Goal: Task Accomplishment & Management: Use online tool/utility

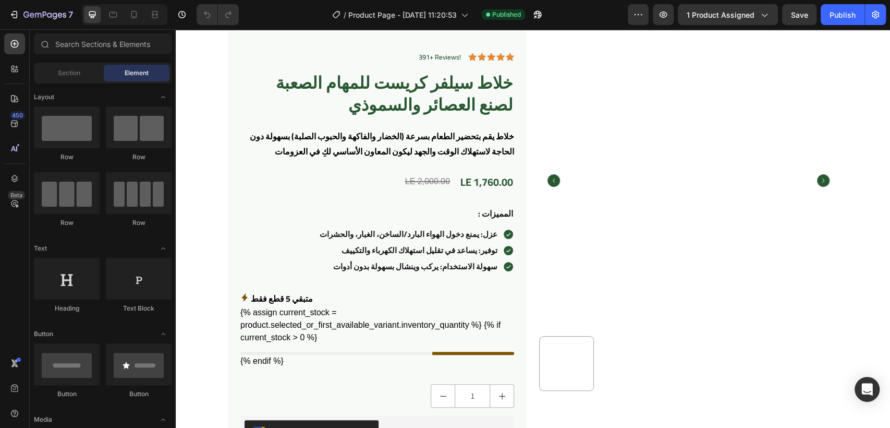
scroll to position [36, 0]
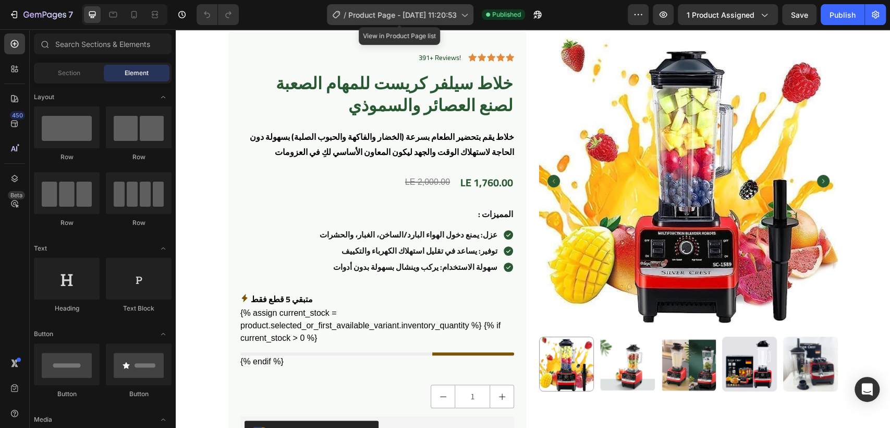
click at [445, 17] on span "Product Page - [DATE] 11:20:53" at bounding box center [402, 14] width 108 height 11
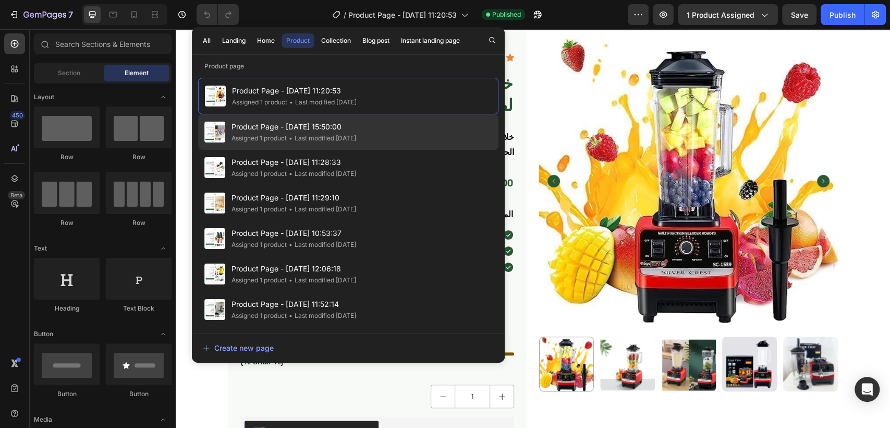
click at [271, 143] on div "Product Page - Aug 25, 15:50:00 Assigned 1 product • Last modified 2 days ago" at bounding box center [348, 131] width 300 height 35
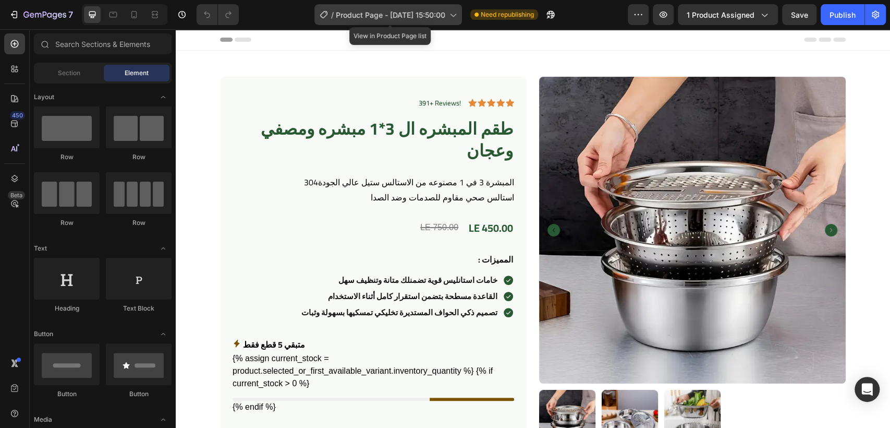
click at [406, 18] on span "Product Page - [DATE] 15:50:00" at bounding box center [391, 14] width 110 height 11
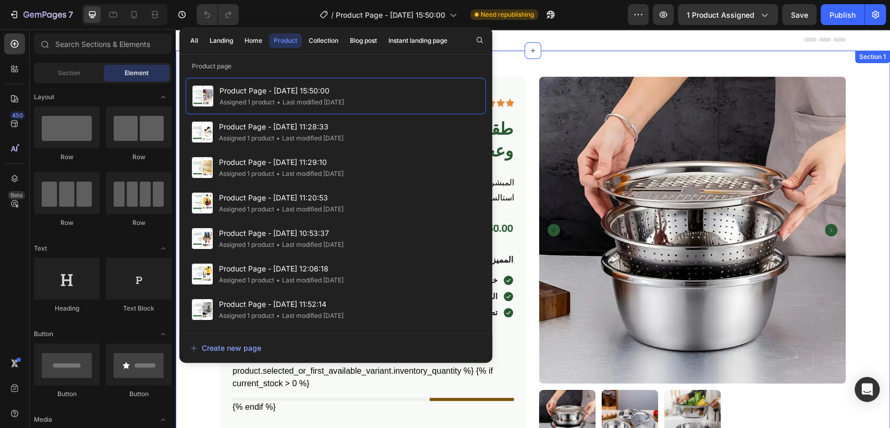
click at [513, 72] on div "391+ Reviews! Text Block Icon Icon Icon Icon Icon Icon List Row طقم المبشره ال …" at bounding box center [533, 363] width 714 height 624
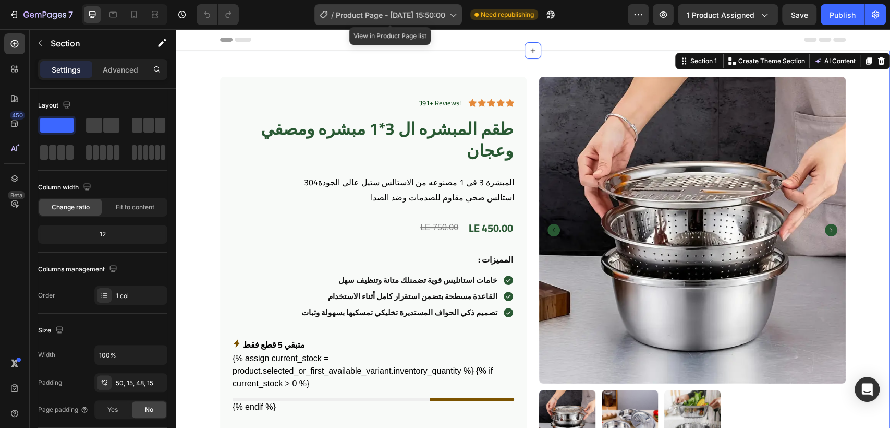
click at [407, 21] on div "/ Product Page - [DATE] 15:50:00" at bounding box center [388, 14] width 148 height 21
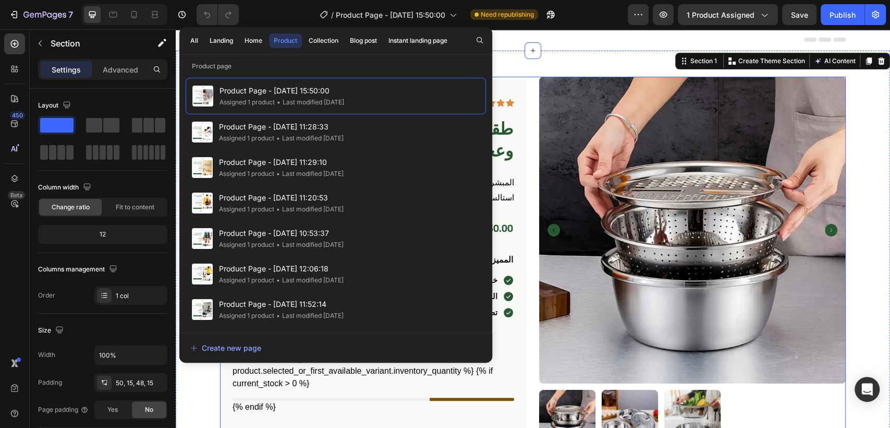
click at [523, 104] on div "391+ Reviews! Text Block Icon Icon Icon Icon Icon Icon List Row طقم المبشره ال …" at bounding box center [533, 359] width 626 height 564
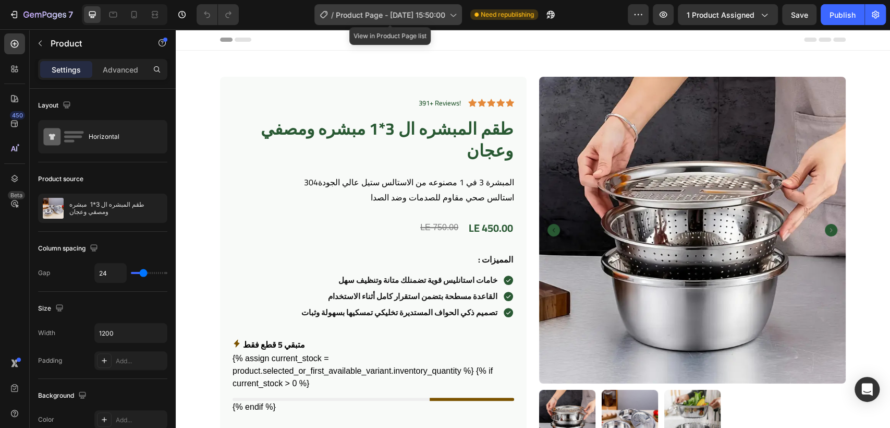
click at [395, 10] on span "Product Page - [DATE] 15:50:00" at bounding box center [391, 14] width 110 height 11
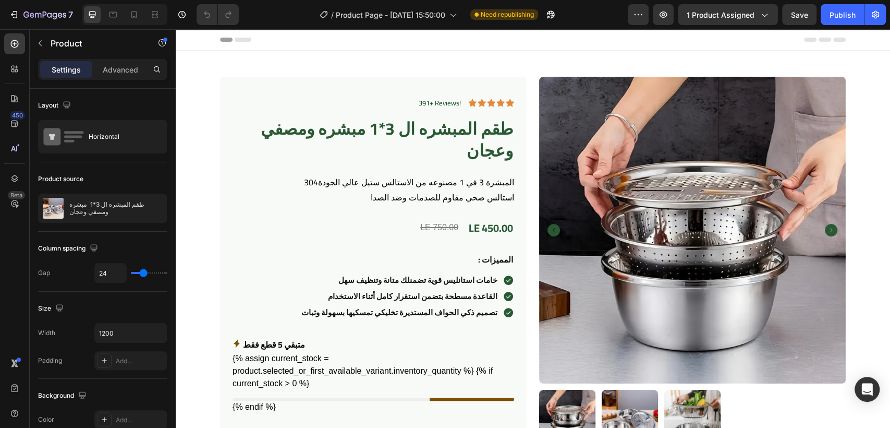
click at [515, 20] on div "/ Product Page - [DATE] 15:50:00 Need republishing" at bounding box center [437, 14] width 381 height 21
